Goal: Answer question/provide support: Share knowledge or assist other users

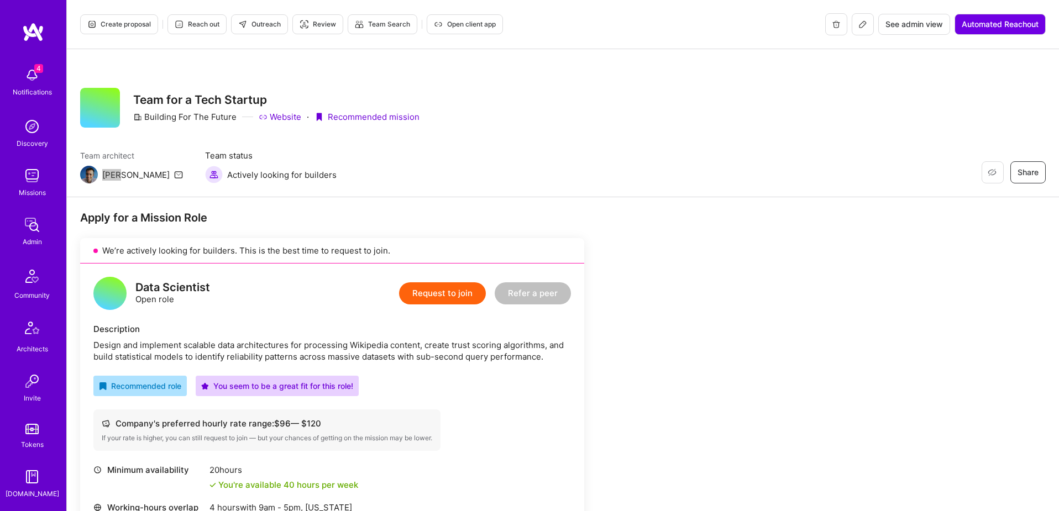
scroll to position [195, 0]
click at [29, 382] on img at bounding box center [32, 380] width 22 height 22
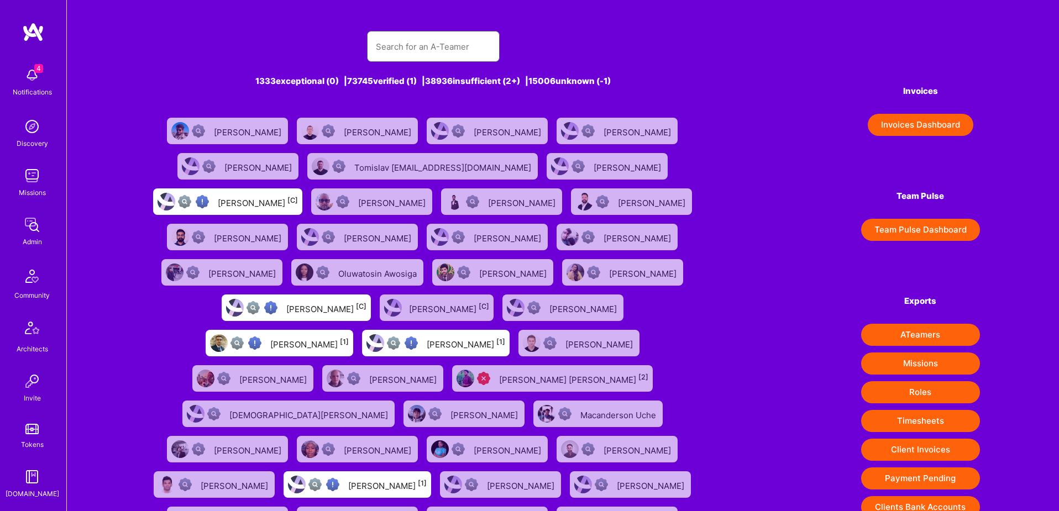
click at [467, 59] on input "text" at bounding box center [433, 47] width 115 height 28
paste input "[EMAIL_ADDRESS][PERSON_NAME][DOMAIN_NAME]"
type input "[EMAIL_ADDRESS][PERSON_NAME][DOMAIN_NAME]"
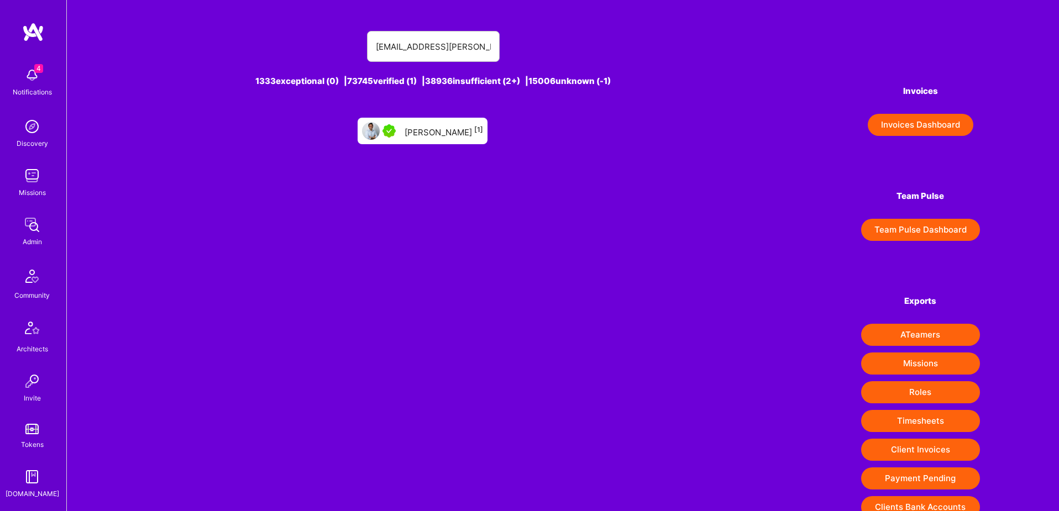
click at [459, 122] on div "[PERSON_NAME] [1]" at bounding box center [423, 131] width 130 height 27
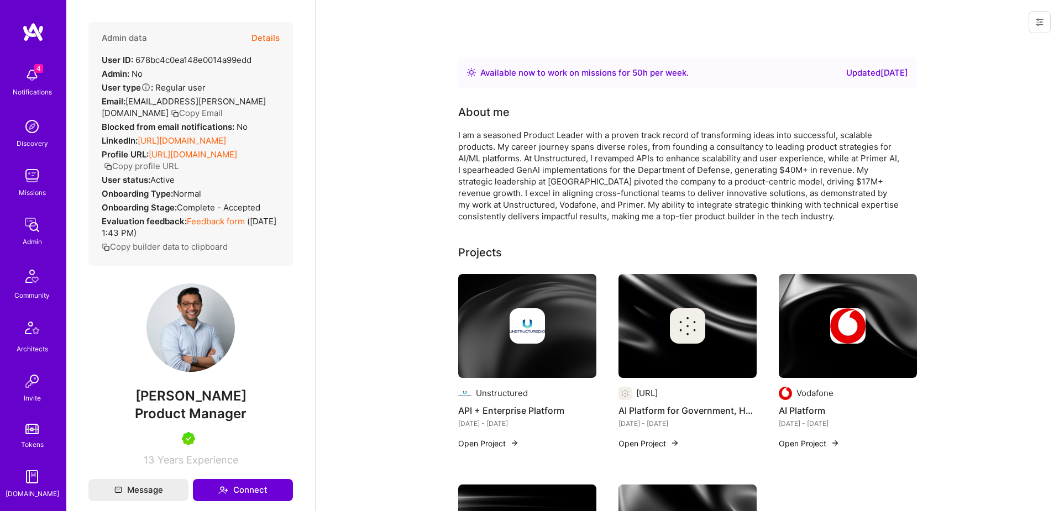
click at [1034, 25] on button at bounding box center [1040, 22] width 22 height 22
click at [994, 51] on button "Login as Rakesh" at bounding box center [999, 47] width 102 height 28
